Goal: Find specific page/section: Find specific page/section

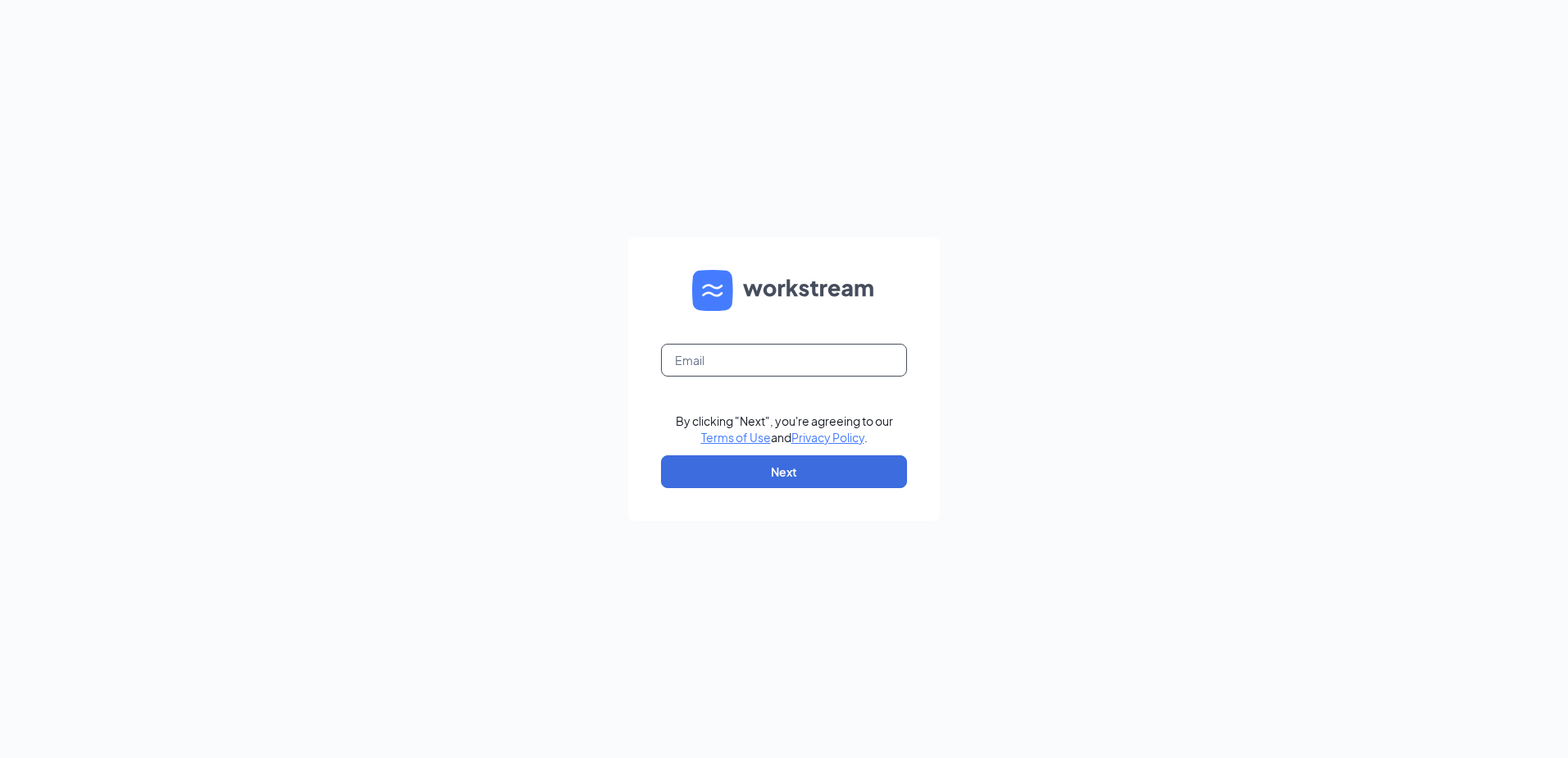
click at [747, 361] on input "text" at bounding box center [784, 360] width 246 height 33
type input "bcochran@gtcinemas.com"
click at [774, 474] on button "Next" at bounding box center [784, 472] width 246 height 33
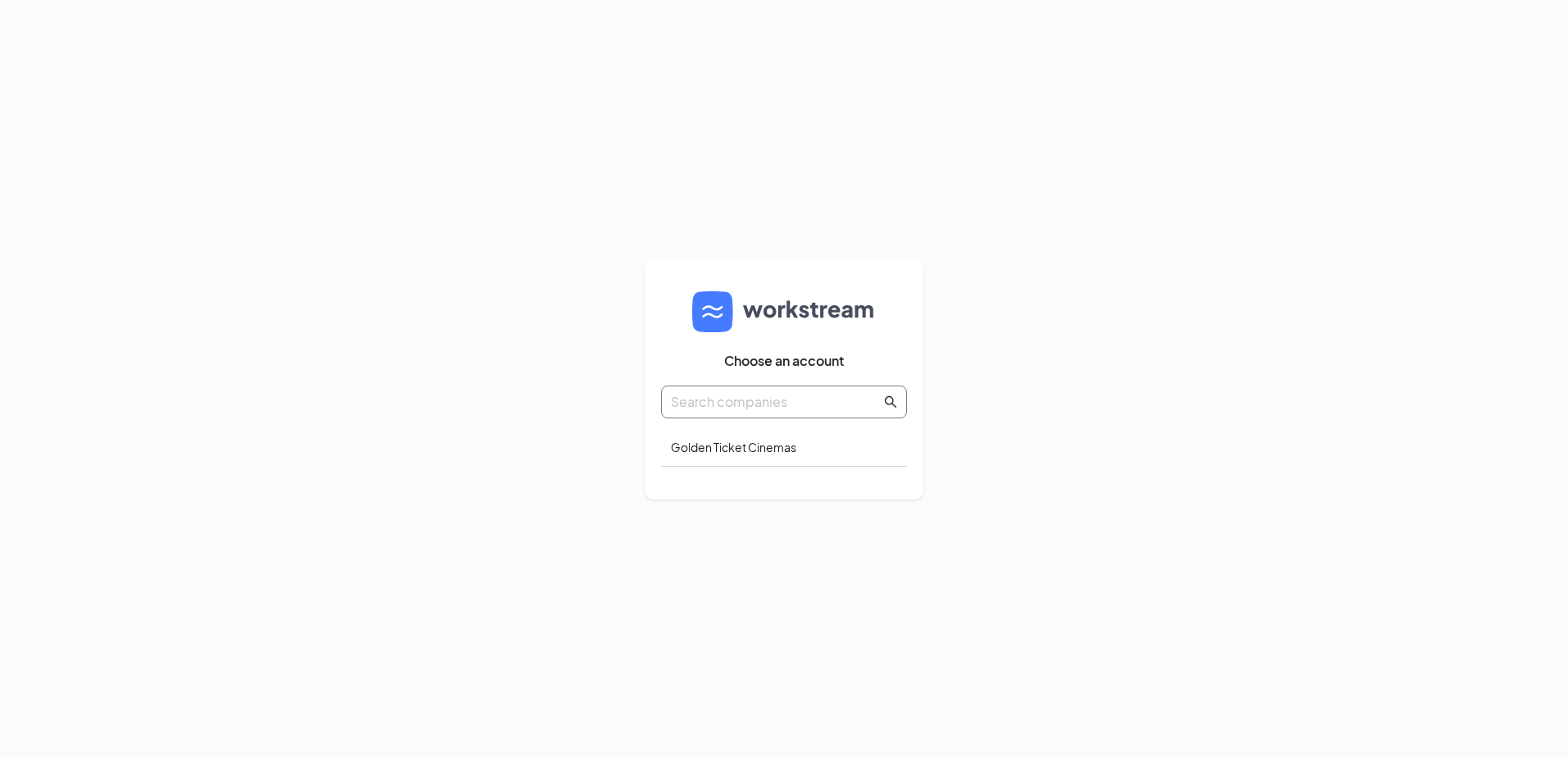
click at [783, 401] on input "text" at bounding box center [775, 402] width 210 height 21
click at [769, 445] on div "Golden Ticket Cinemas" at bounding box center [784, 447] width 246 height 39
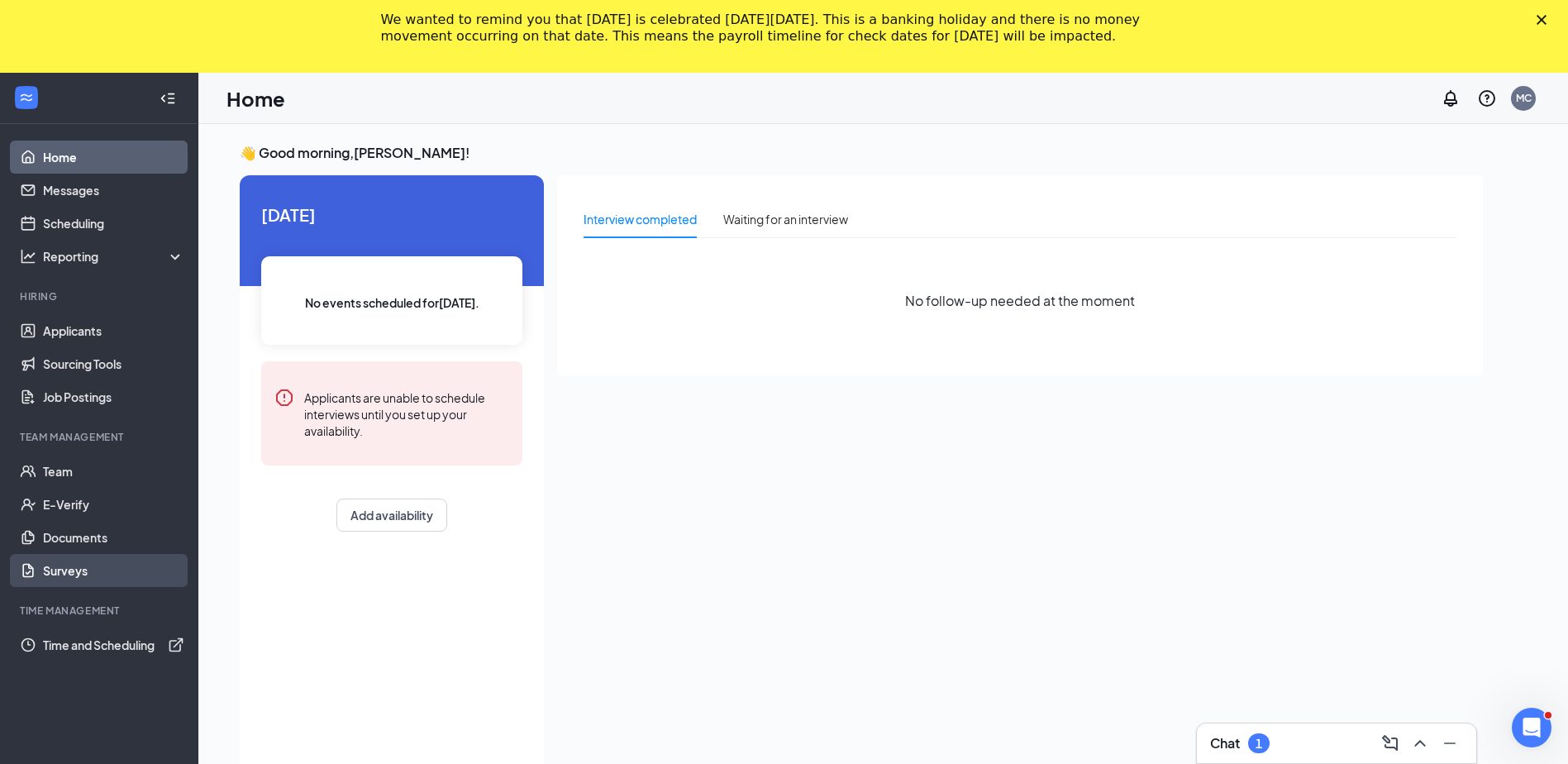
click at [69, 573] on link "Surveys" at bounding box center [113, 571] width 141 height 33
